Goal: Task Accomplishment & Management: Manage account settings

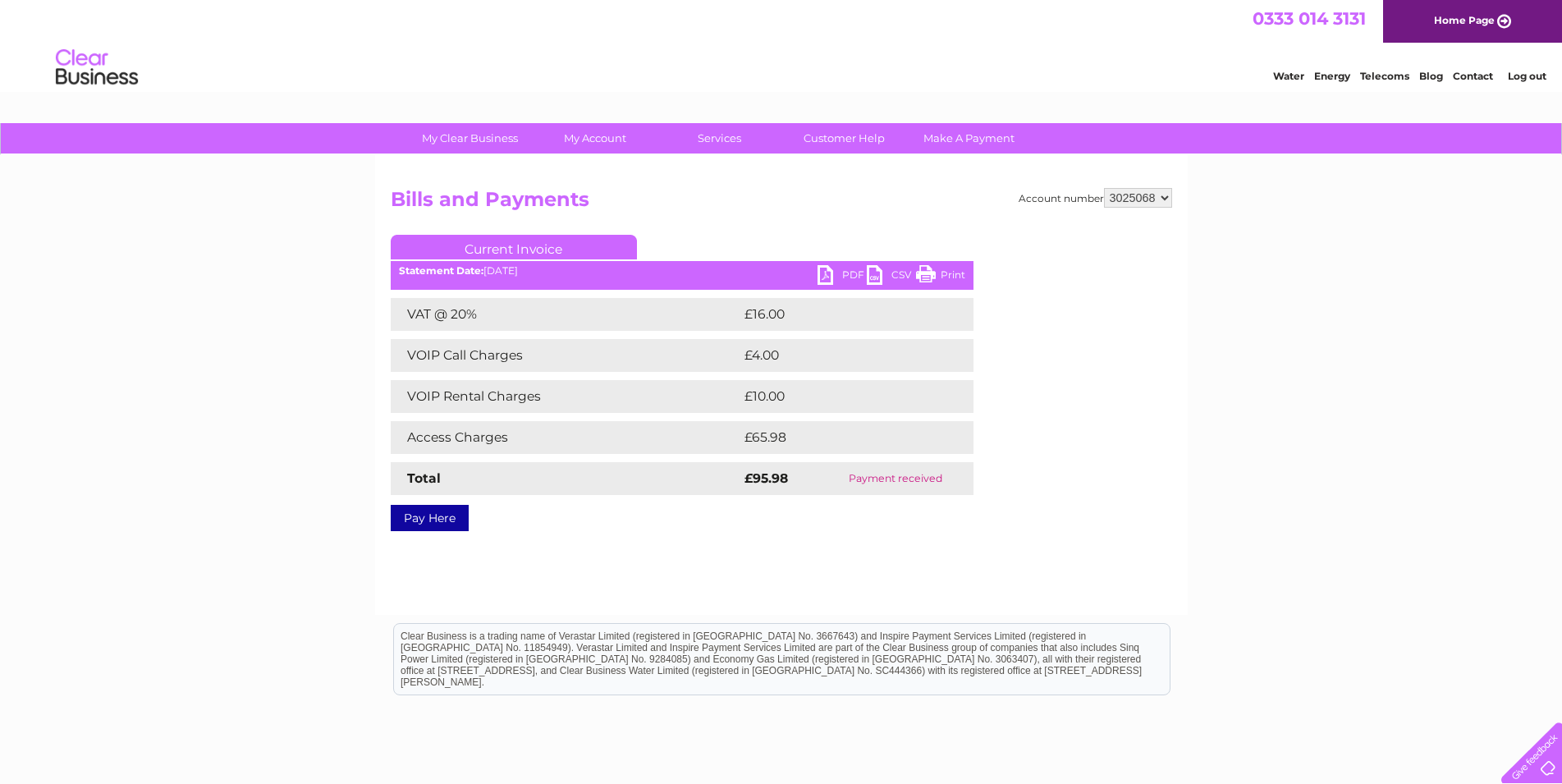
click at [1380, 81] on link "Telecoms" at bounding box center [1385, 75] width 49 height 12
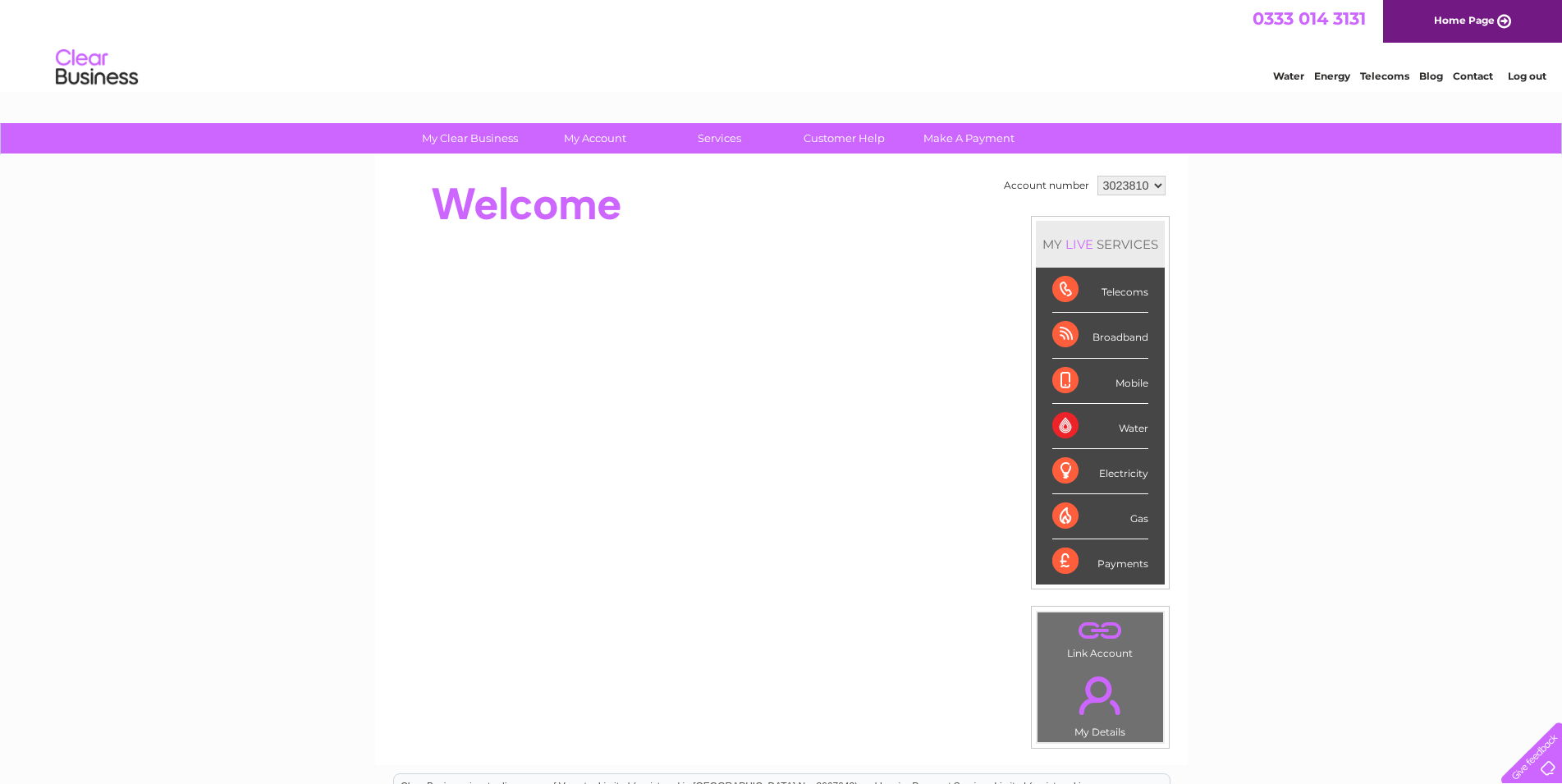
click at [1097, 175] on select "3023810 3025068" at bounding box center [1131, 185] width 68 height 20
select select "3025068"
click option "3025068" at bounding box center [0, 0] width 0 height 0
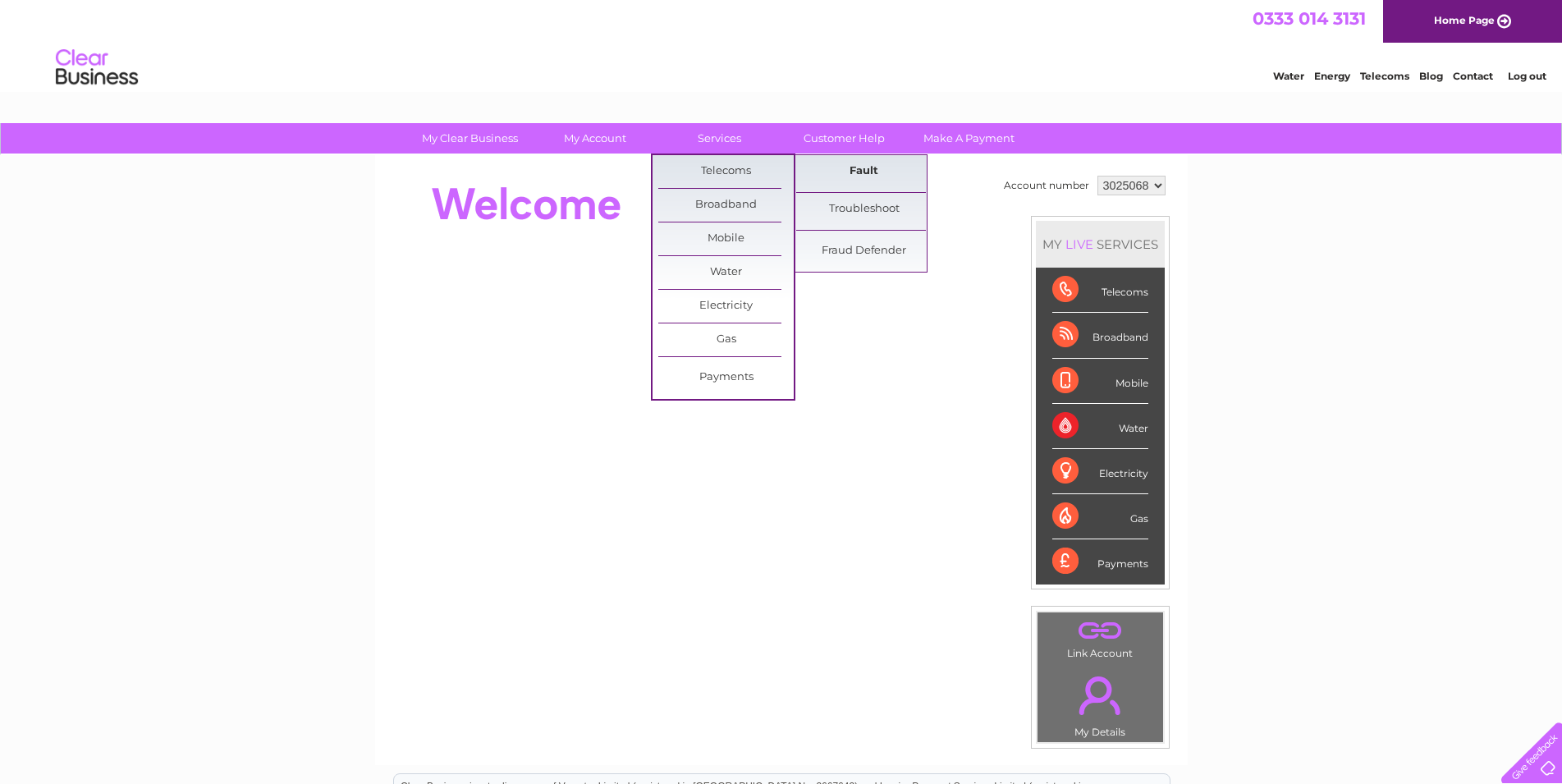
click at [841, 163] on link "Fault" at bounding box center [864, 172] width 136 height 33
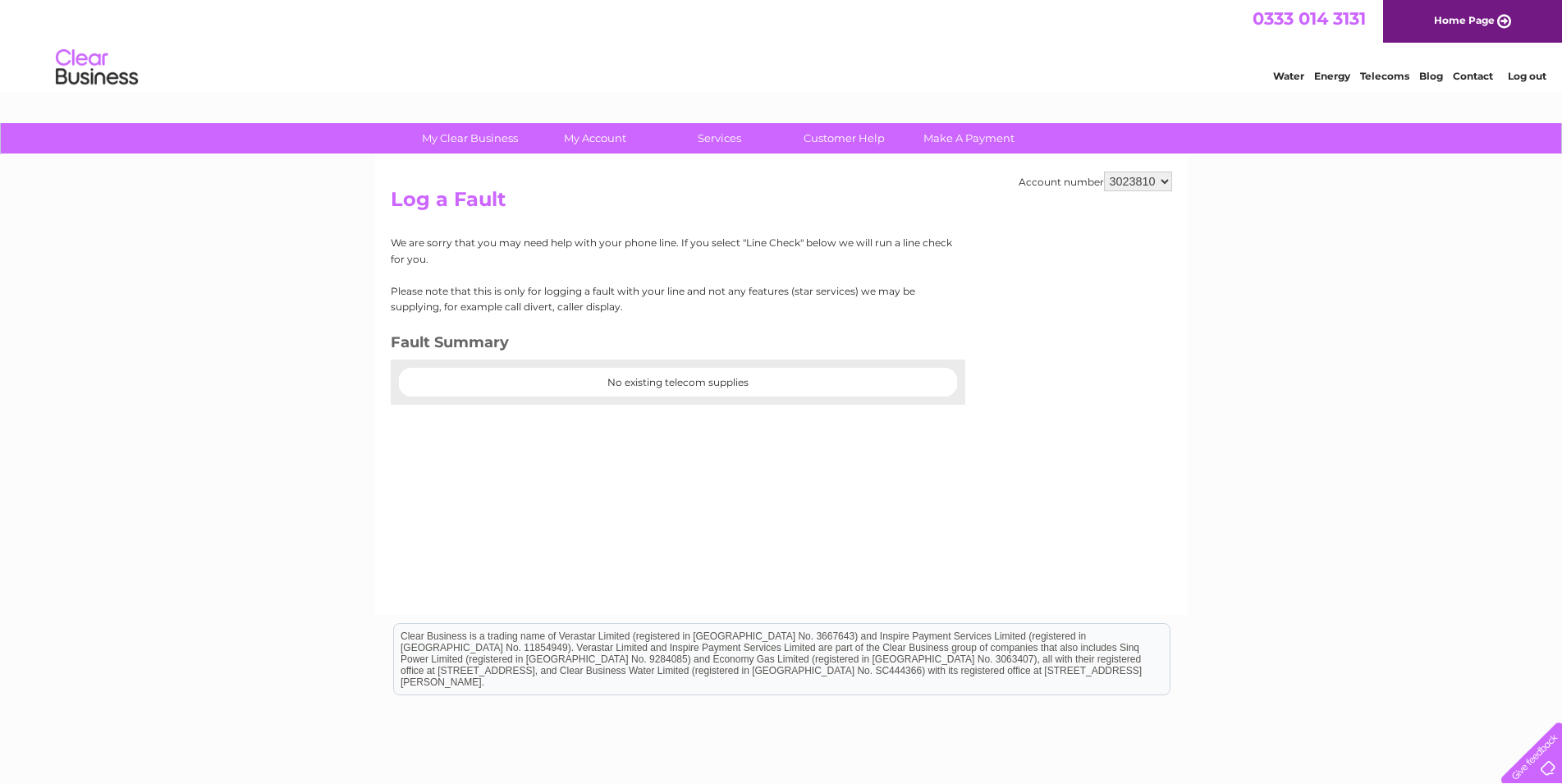
click at [1104, 172] on select "3023810 3025068" at bounding box center [1138, 181] width 68 height 20
select select "3025068"
click option "3025068" at bounding box center [0, 0] width 0 height 0
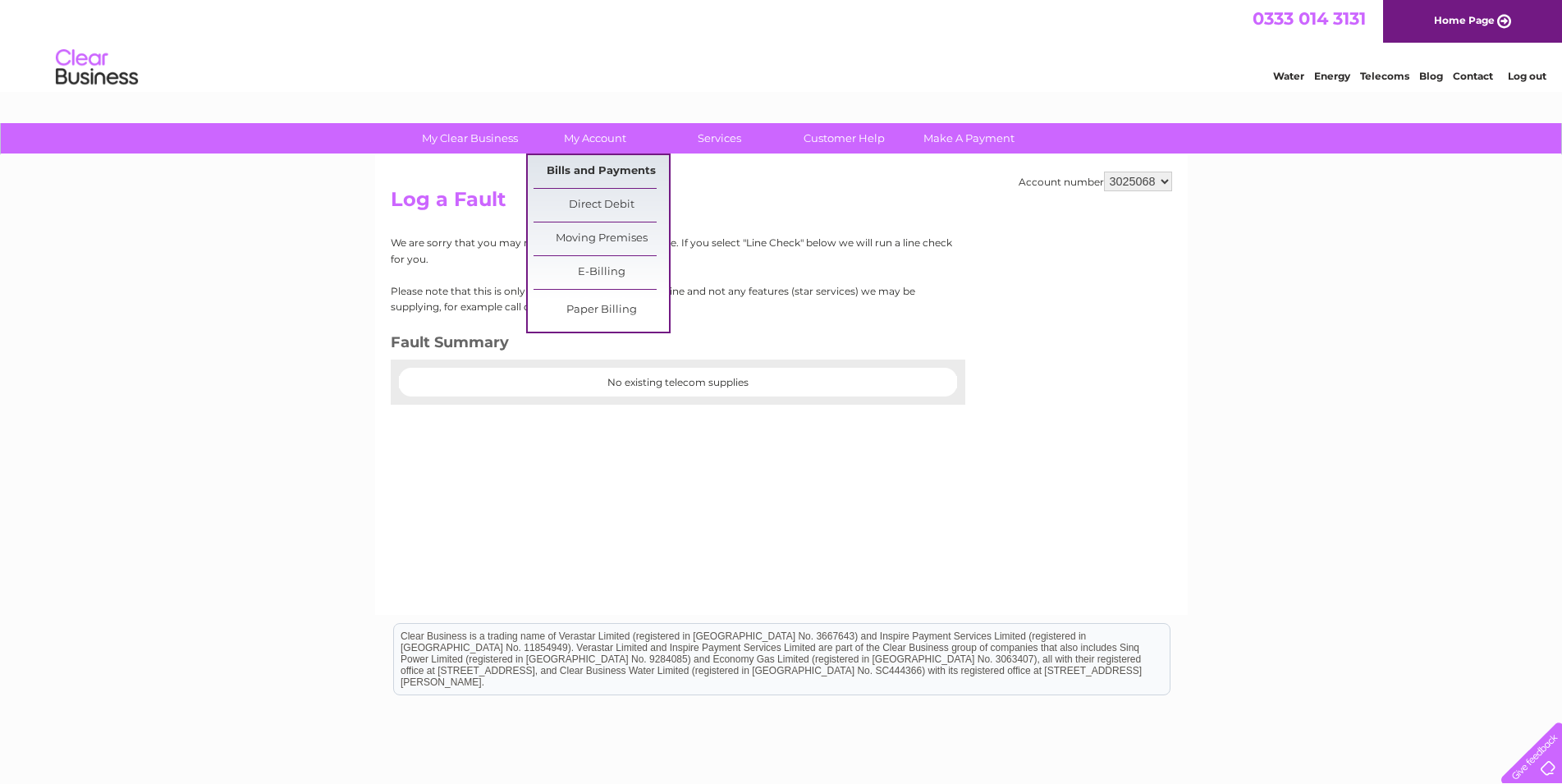
click at [578, 165] on link "Bills and Payments" at bounding box center [601, 172] width 136 height 33
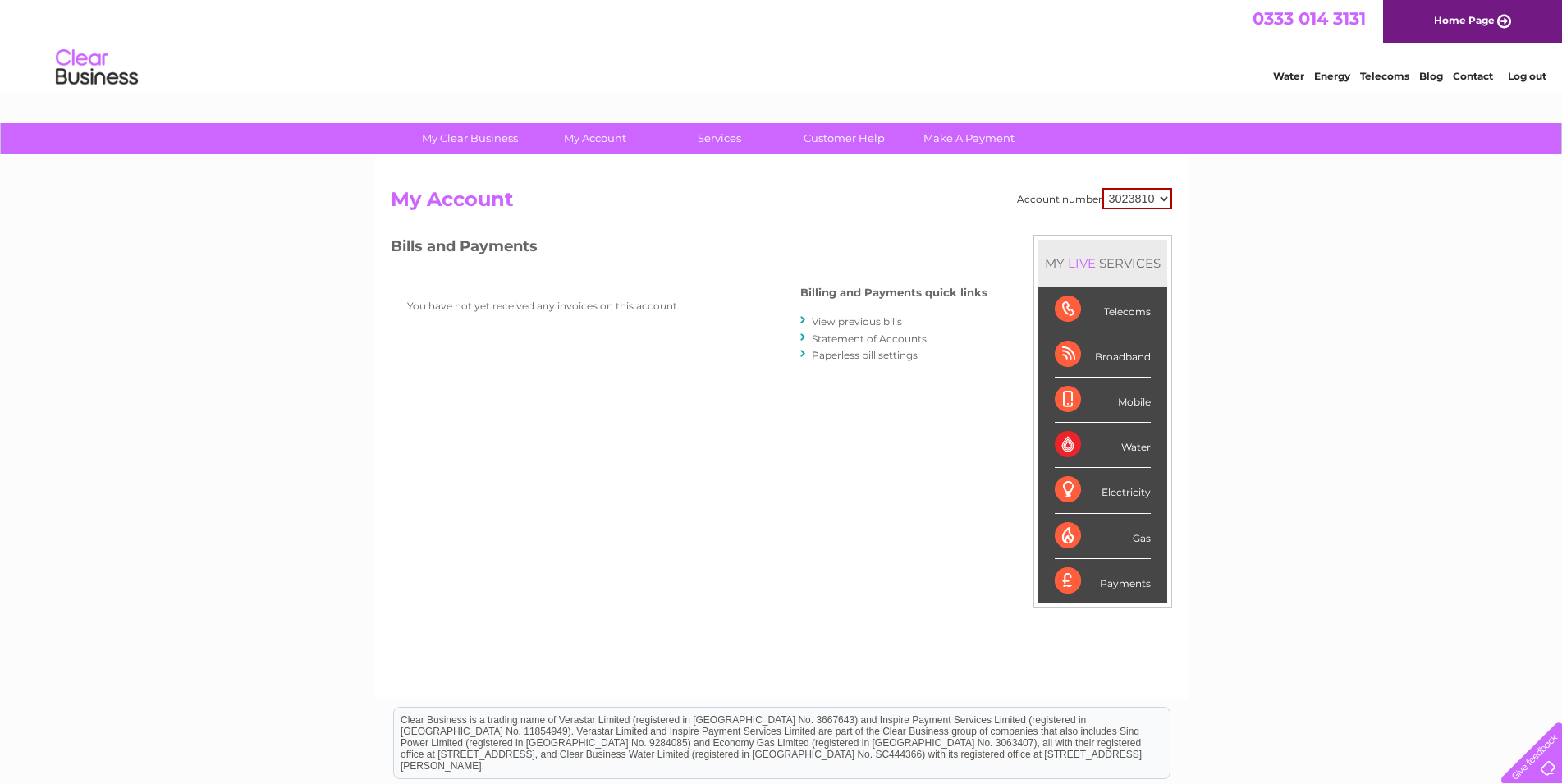
click at [1103, 188] on select "3023810 3025068" at bounding box center [1138, 198] width 70 height 22
select select "3025068"
click option "3025068" at bounding box center [0, 0] width 0 height 0
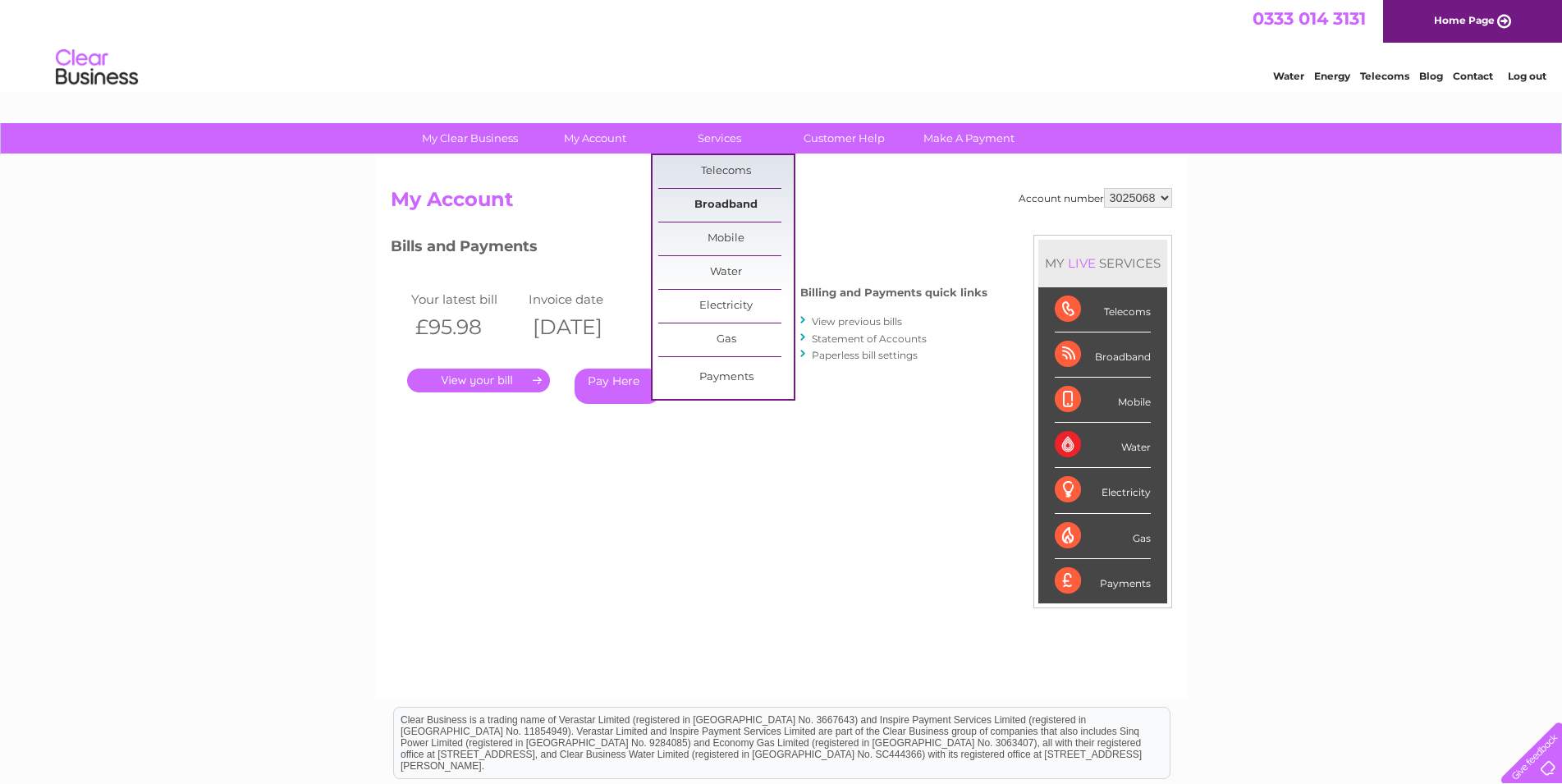
click at [732, 200] on link "Broadband" at bounding box center [726, 204] width 136 height 33
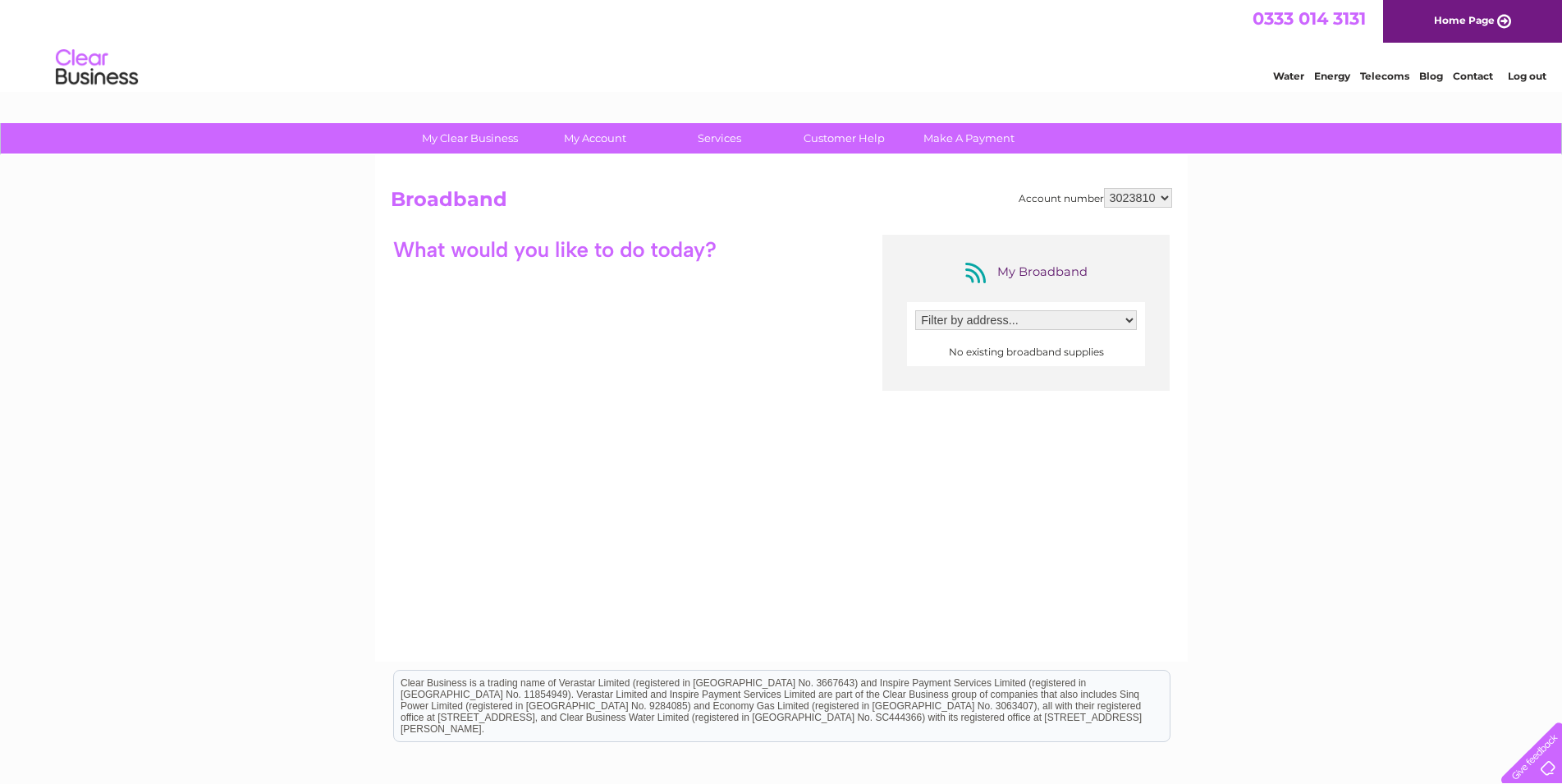
click at [915, 310] on select "Filter by address..." at bounding box center [1026, 319] width 222 height 20
click at [1131, 322] on select "Filter by address..." at bounding box center [1026, 319] width 222 height 20
click at [915, 310] on select "Filter by address..." at bounding box center [1026, 319] width 222 height 20
click at [1131, 322] on select "Filter by address..." at bounding box center [1026, 319] width 222 height 20
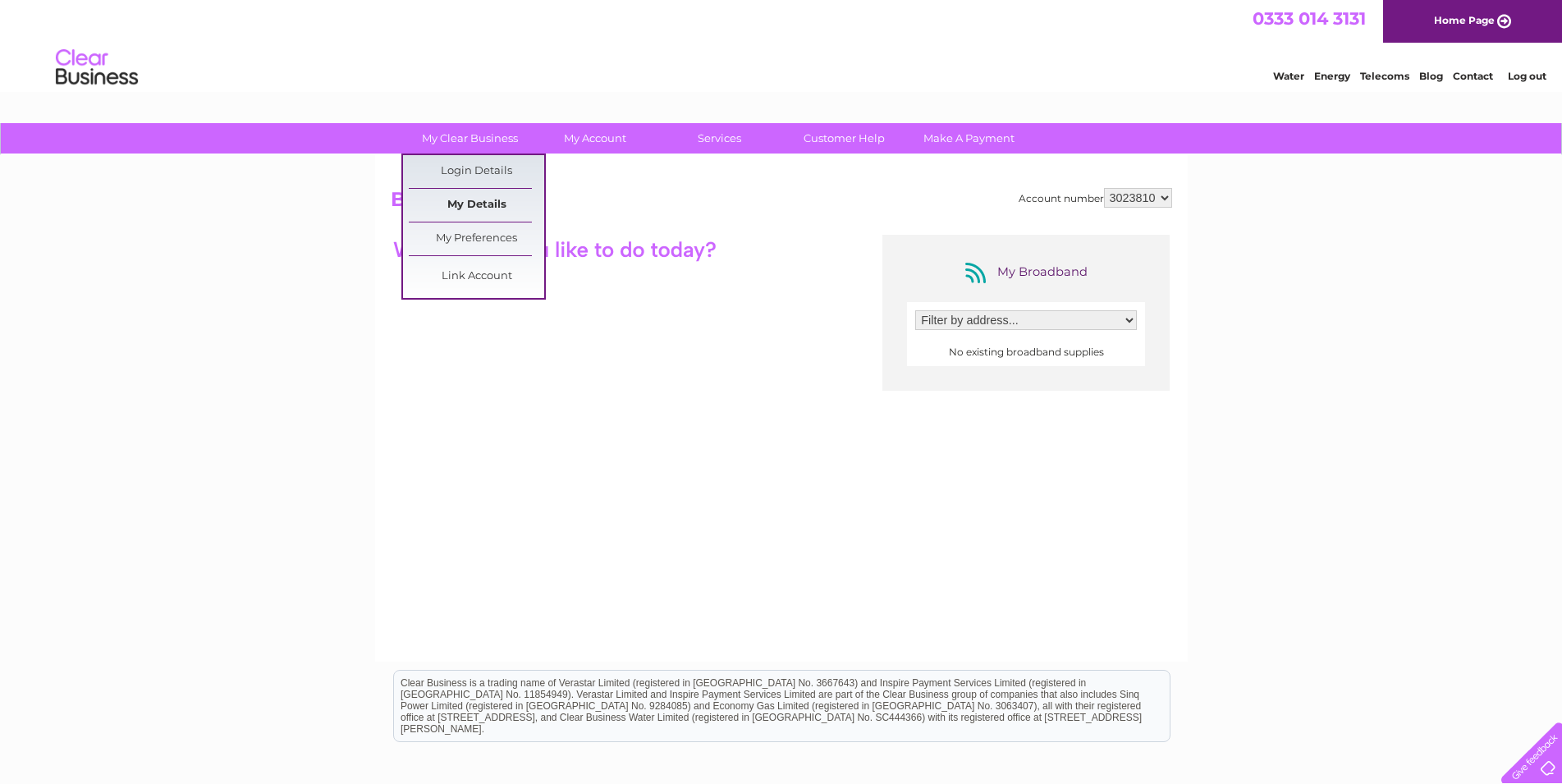
click at [494, 195] on link "My Details" at bounding box center [477, 204] width 136 height 33
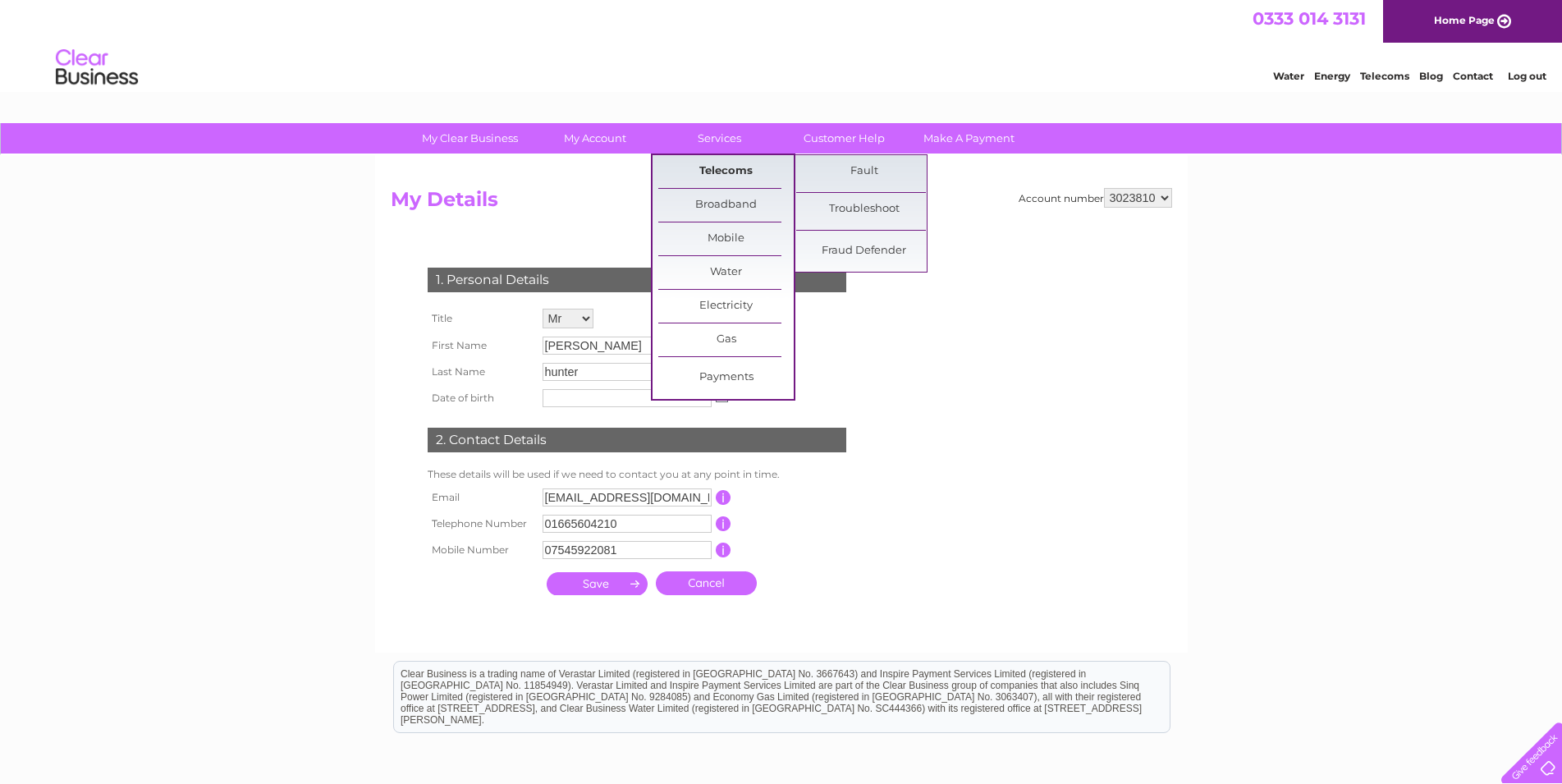
click at [734, 169] on link "Telecoms" at bounding box center [726, 172] width 136 height 33
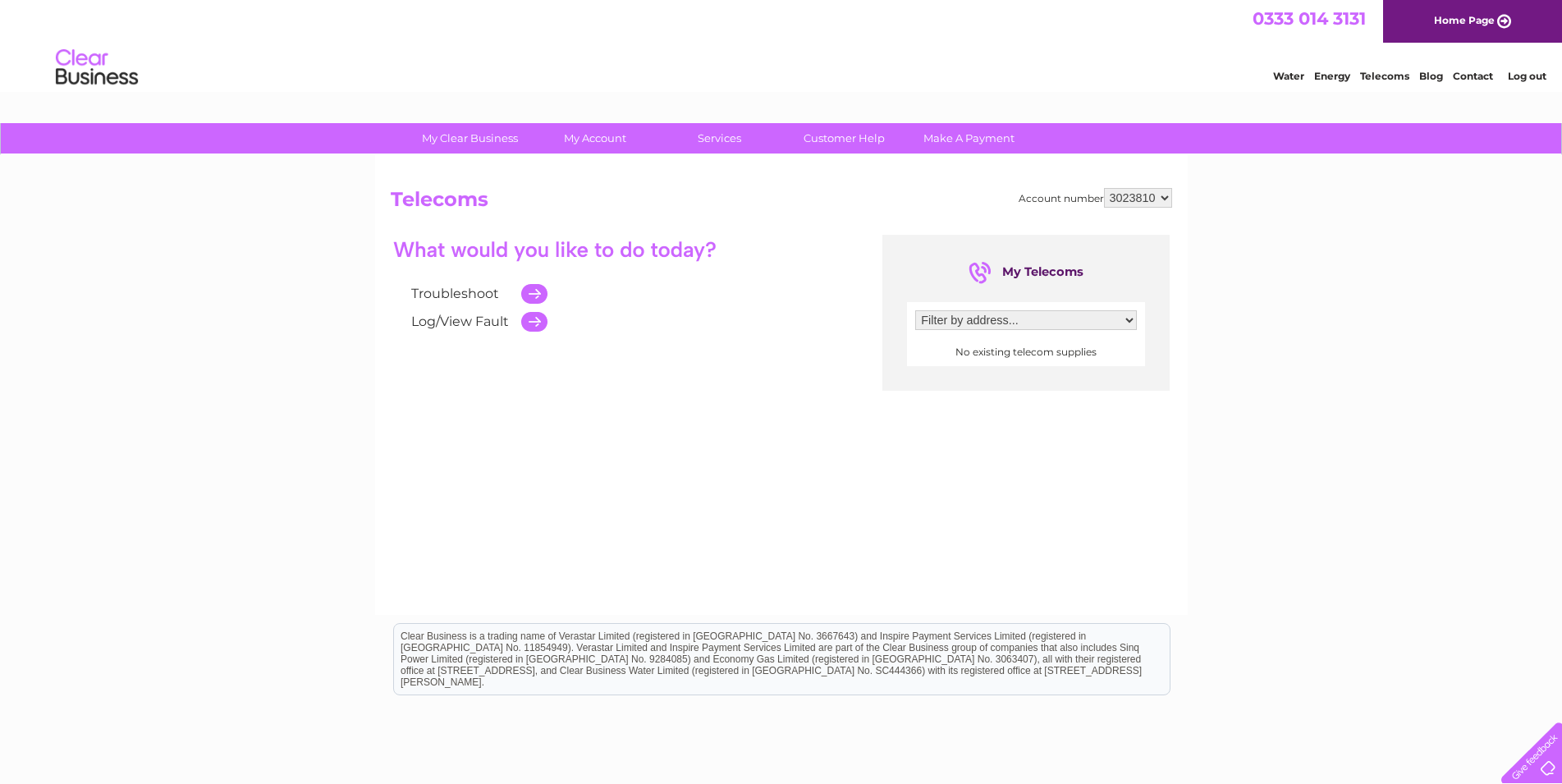
click at [915, 310] on select "Filter by address..." at bounding box center [1026, 319] width 222 height 20
click at [1129, 316] on select "Filter by address..." at bounding box center [1026, 319] width 222 height 20
click at [817, 139] on link "Customer Help" at bounding box center [845, 139] width 136 height 30
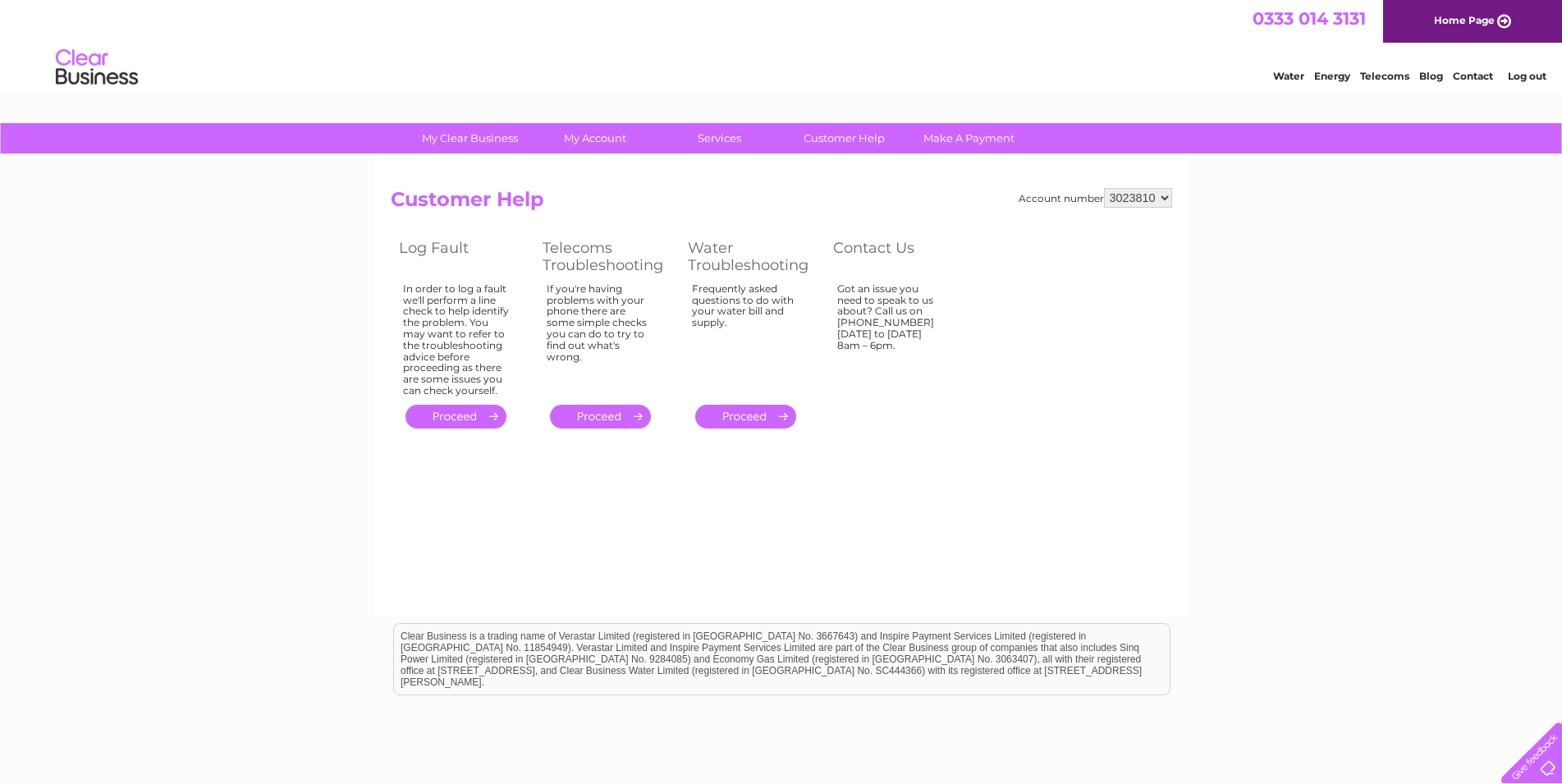
click at [1377, 76] on link "Telecoms" at bounding box center [1385, 75] width 49 height 12
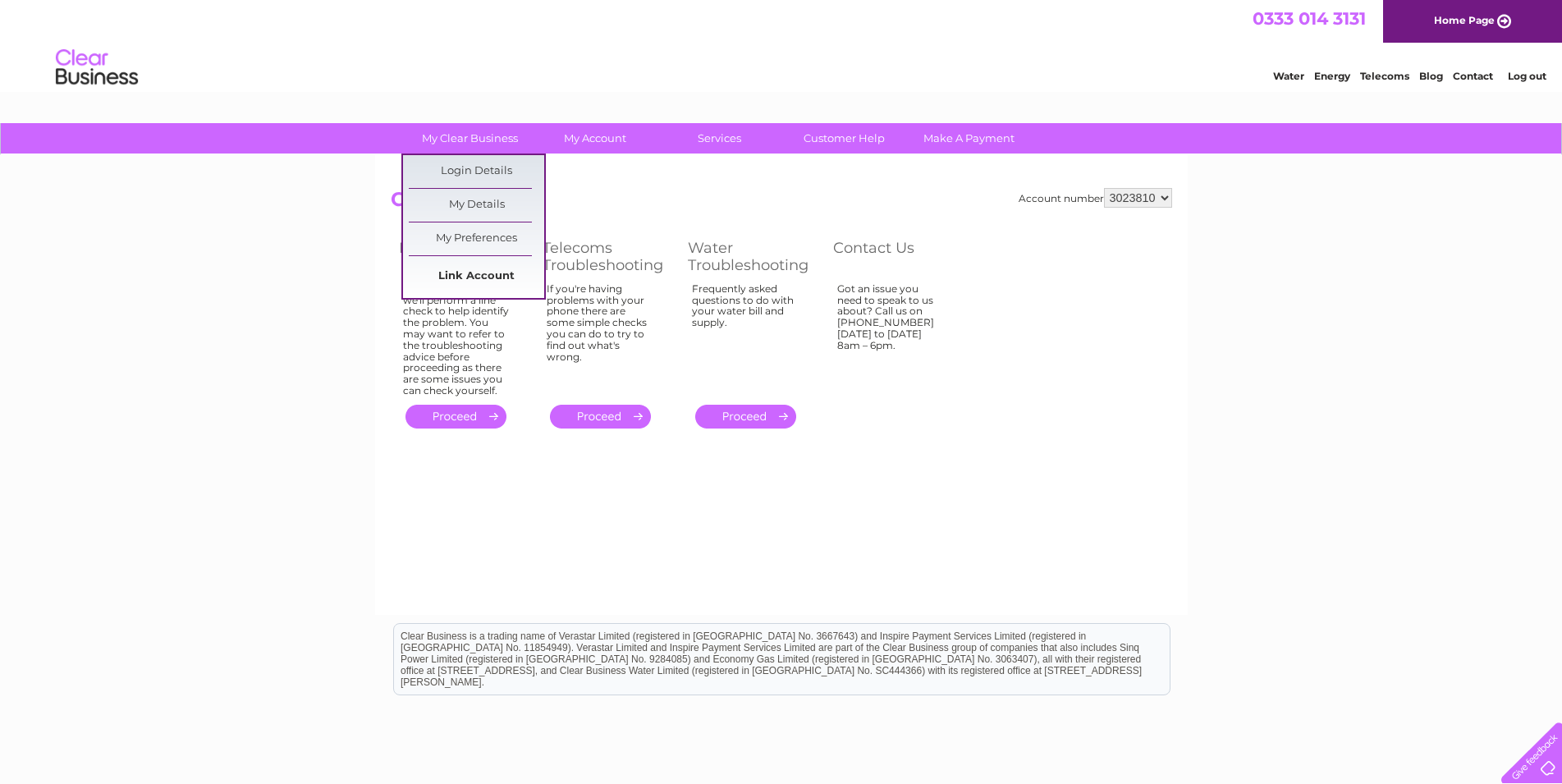
click at [456, 270] on link "Link Account" at bounding box center [477, 276] width 136 height 33
